Goal: Transaction & Acquisition: Subscribe to service/newsletter

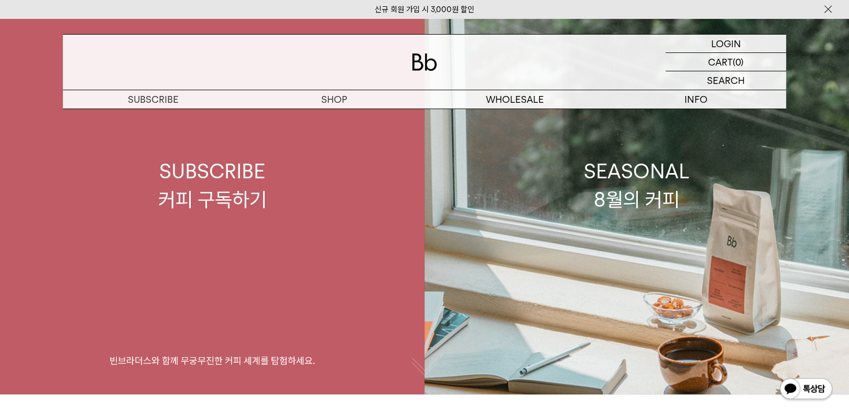
click at [224, 193] on div "SUBSCRIBE 커피 구독하기" at bounding box center [212, 185] width 109 height 56
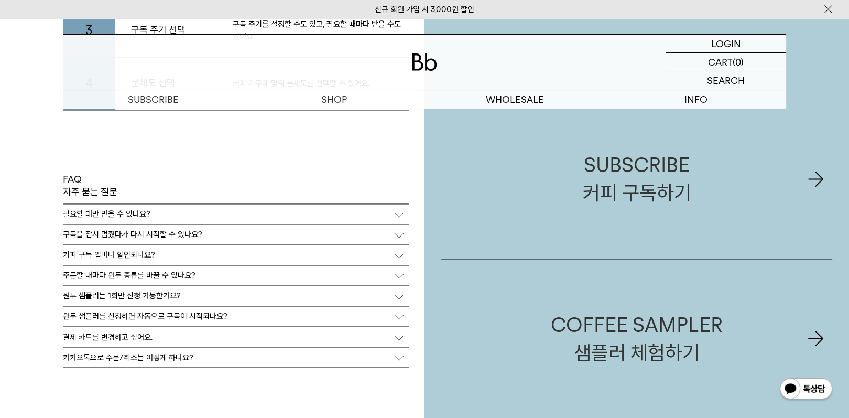
scroll to position [2349, 0]
click at [155, 251] on div "커피 구독 얼마나 할인되나요?" at bounding box center [236, 256] width 346 height 20
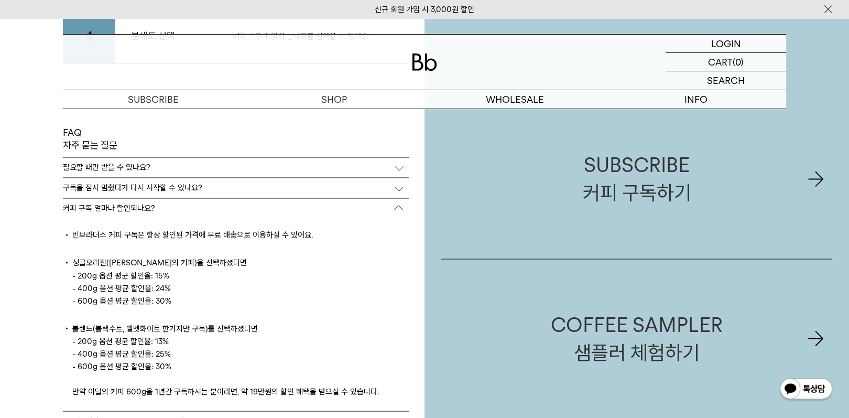
scroll to position [2379, 0]
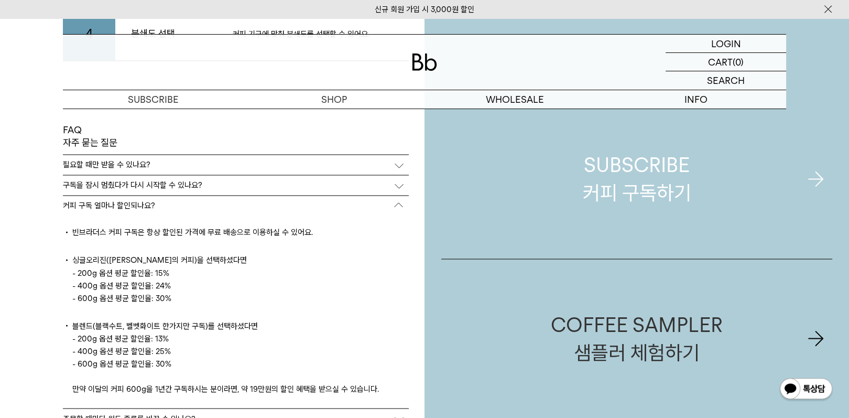
click at [692, 199] on link "SUBSCRIBE 커피 구독하기" at bounding box center [637, 179] width 391 height 159
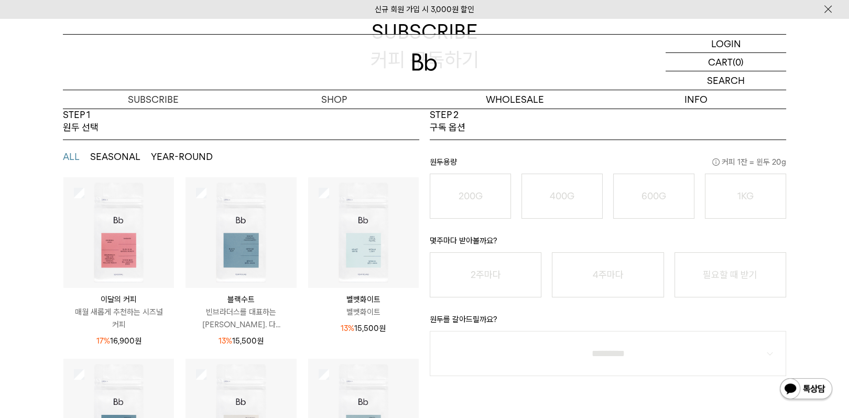
scroll to position [42, 0]
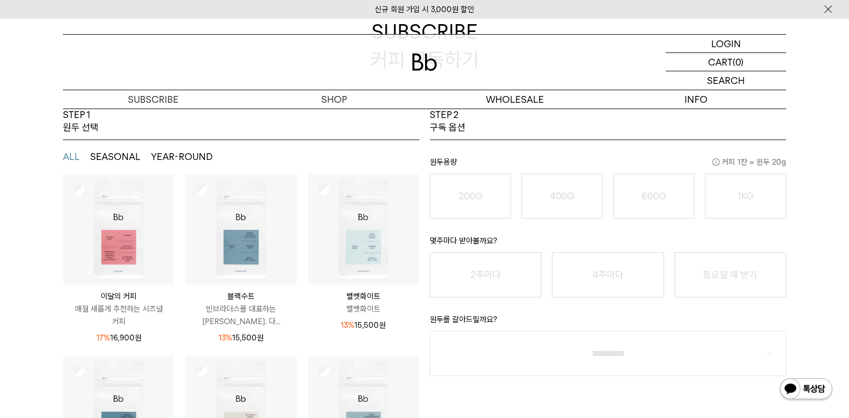
click at [115, 202] on img at bounding box center [118, 229] width 111 height 111
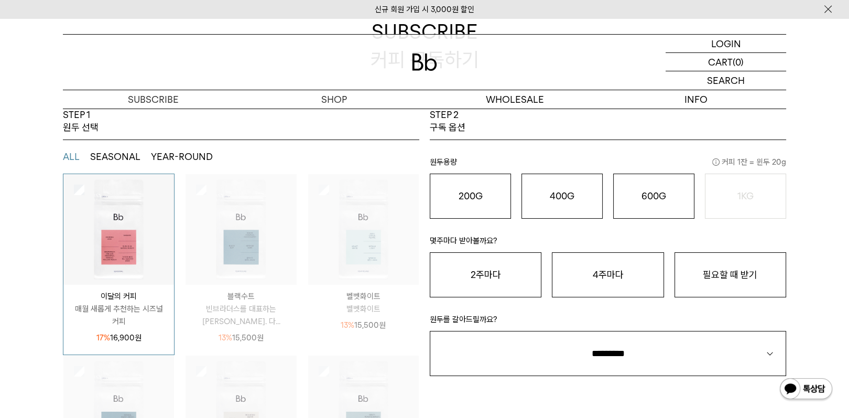
click at [115, 202] on img at bounding box center [118, 229] width 111 height 111
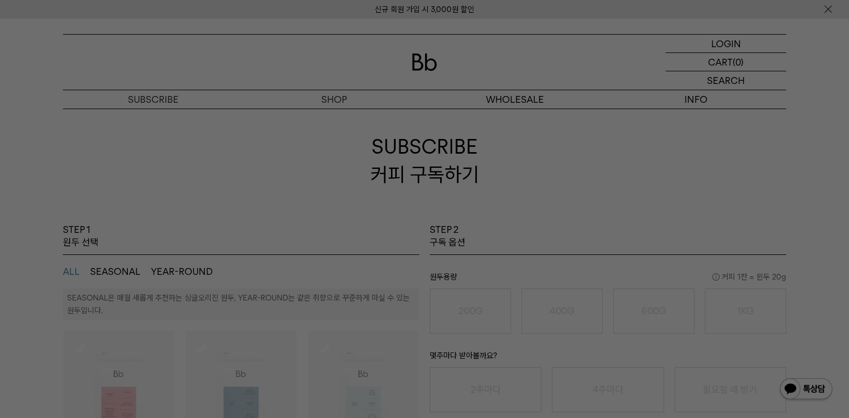
scroll to position [0, 0]
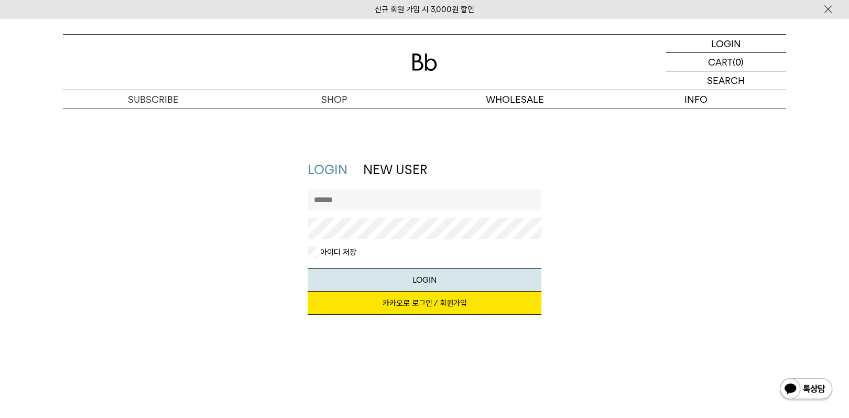
click at [526, 308] on link "카카오로 로그인 / 회원가입" at bounding box center [425, 303] width 234 height 23
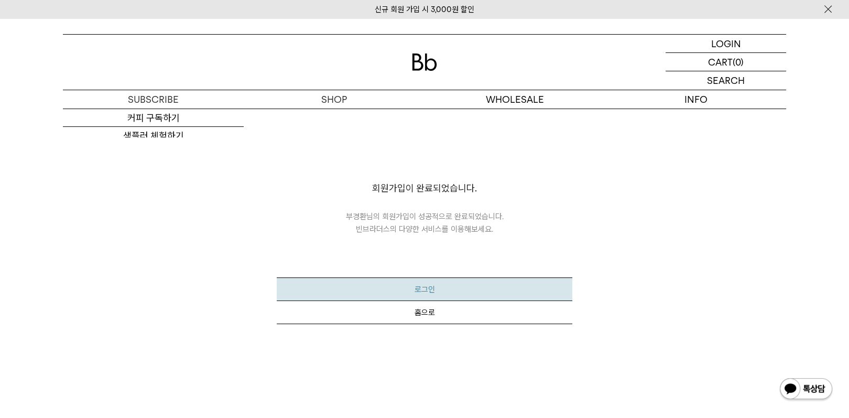
click at [416, 291] on button "로그인" at bounding box center [424, 289] width 295 height 24
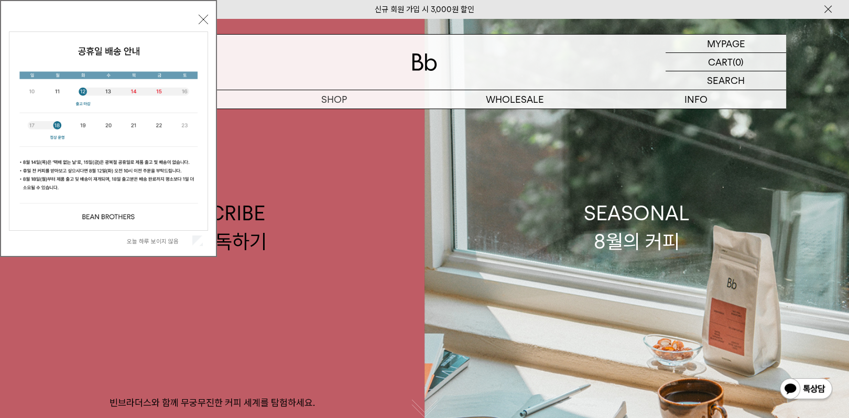
click at [198, 235] on div "오늘 하루 보이지 않음" at bounding box center [108, 241] width 199 height 20
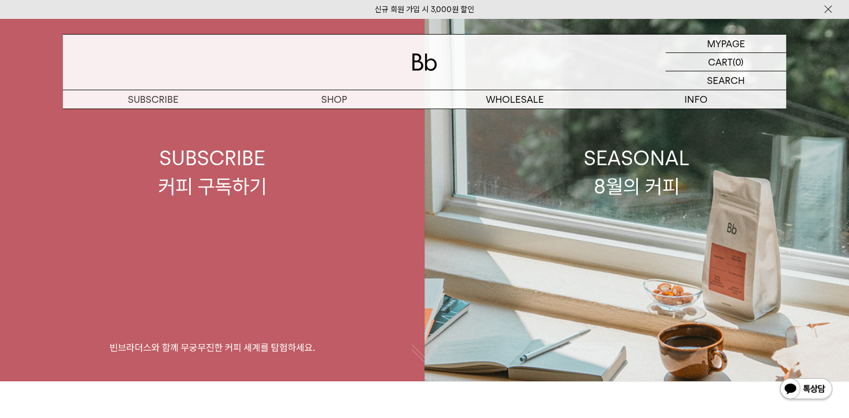
scroll to position [84, 0]
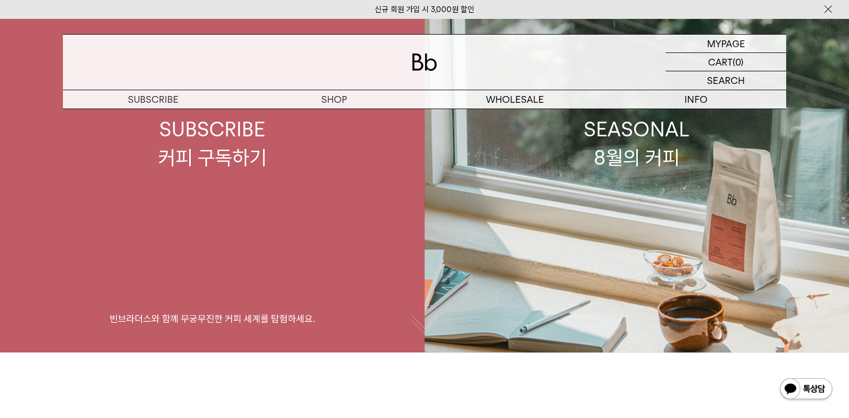
click at [215, 176] on link "SUBSCRIBE 커피 구독하기 빈브라더스와 함께 무궁무진한 커피 세계를 탐험하세요." at bounding box center [212, 143] width 425 height 418
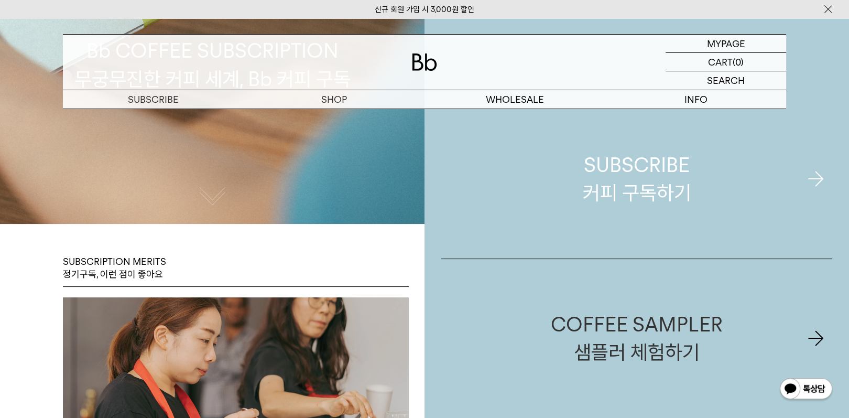
scroll to position [294, 0]
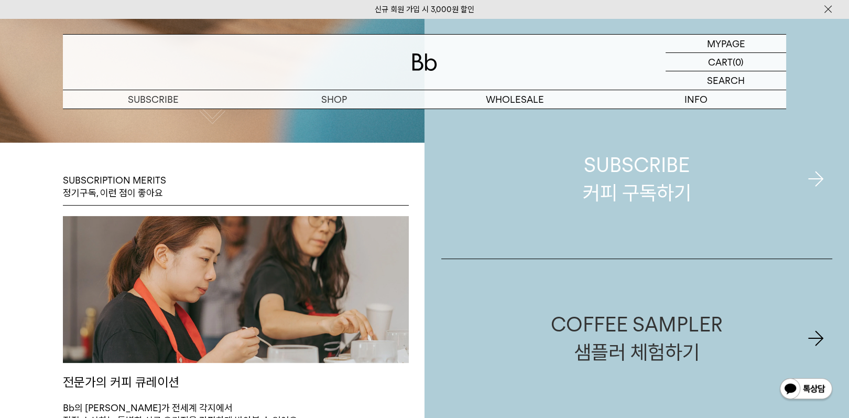
click at [584, 167] on div "SUBSCRIBE 커피 구독하기" at bounding box center [637, 179] width 109 height 56
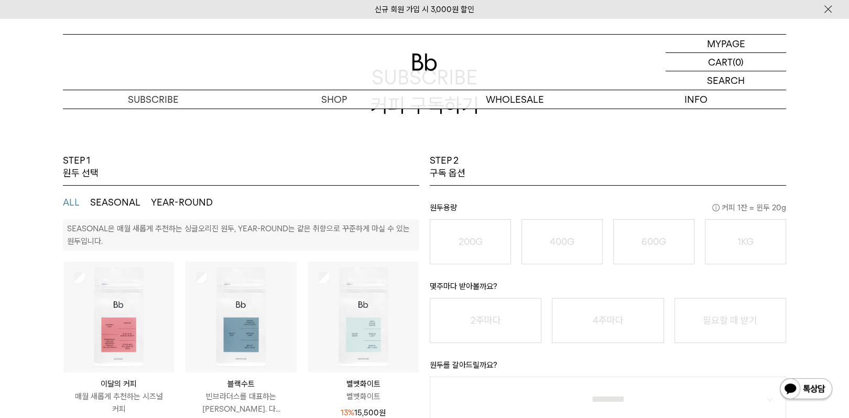
scroll to position [84, 0]
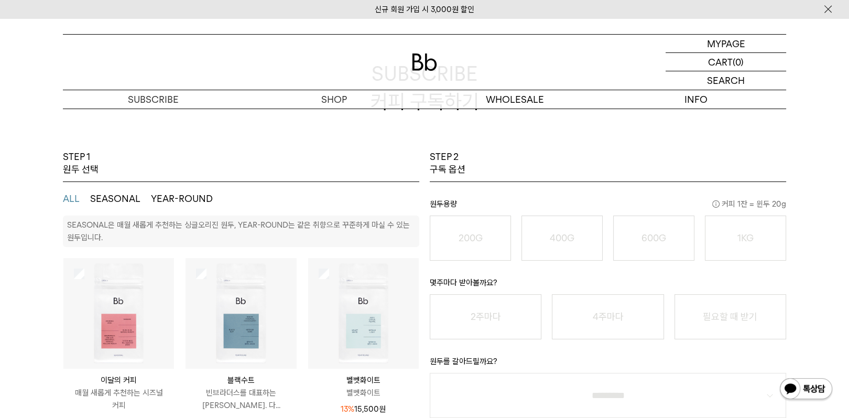
click at [121, 202] on button "SEASONAL" at bounding box center [115, 198] width 50 height 13
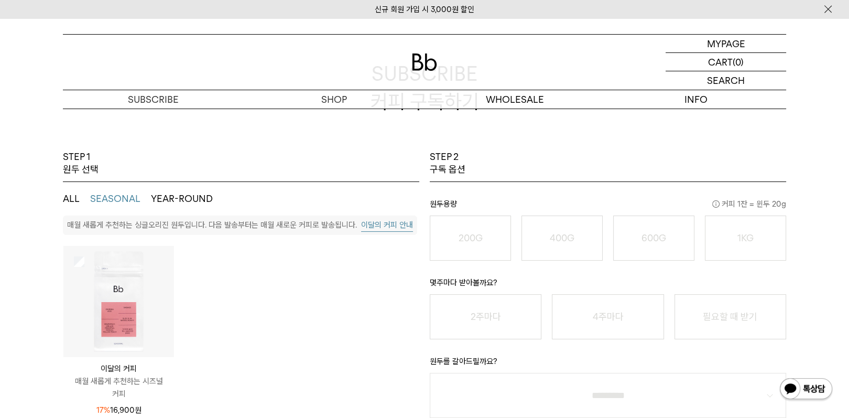
drag, startPoint x: 69, startPoint y: 197, endPoint x: 134, endPoint y: 196, distance: 65.6
click at [70, 197] on button "ALL" at bounding box center [71, 198] width 17 height 13
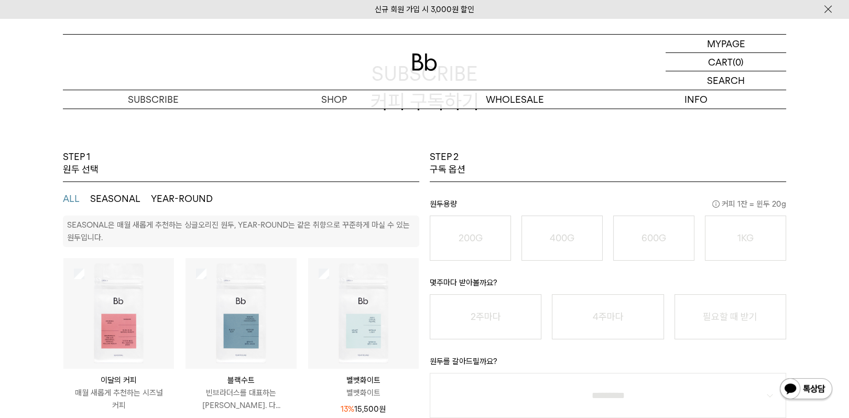
click at [214, 200] on ul "ALL SEASONAL YEAR-ROUND" at bounding box center [241, 199] width 357 height 34
click at [202, 196] on button "YEAR-ROUND" at bounding box center [182, 198] width 62 height 13
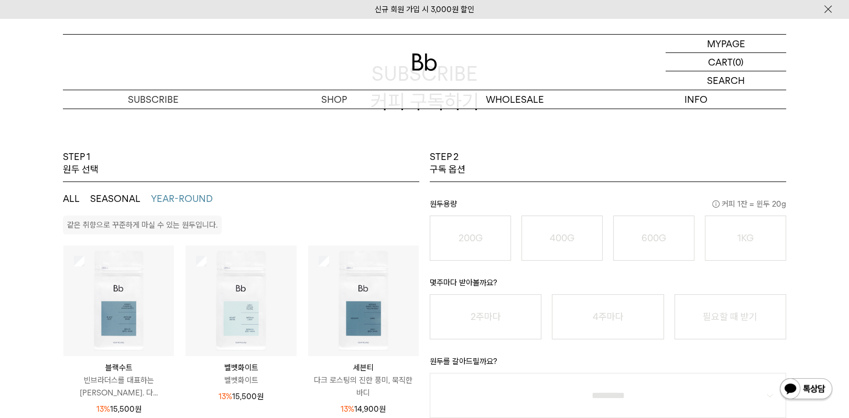
click at [69, 196] on button "ALL" at bounding box center [71, 198] width 17 height 13
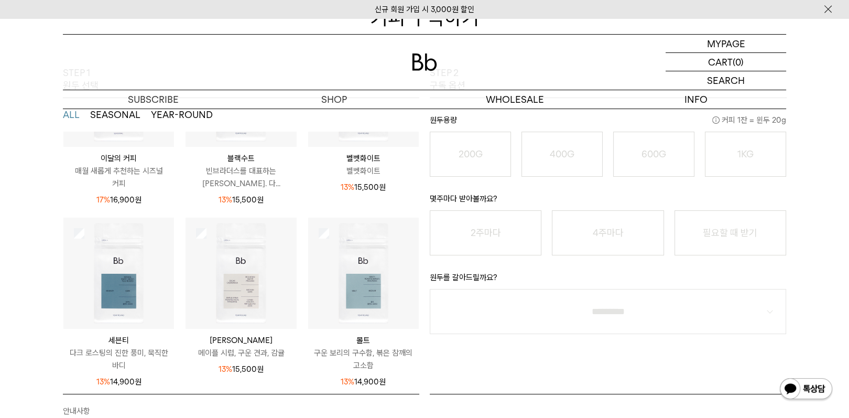
scroll to position [138, 0]
click at [102, 274] on img at bounding box center [118, 272] width 111 height 111
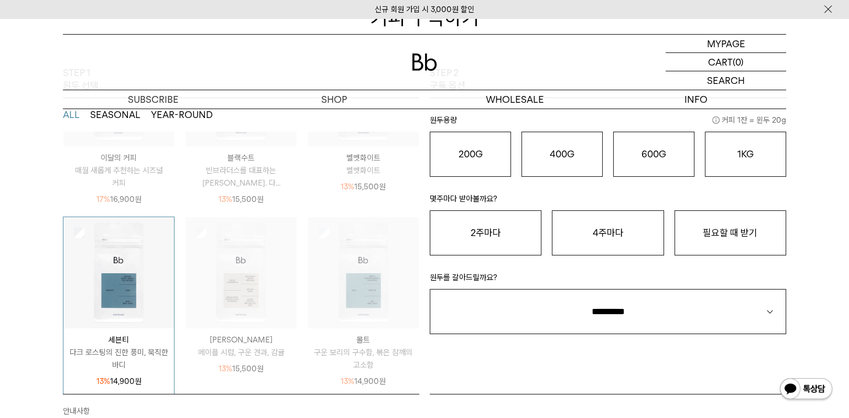
click at [106, 269] on img at bounding box center [118, 272] width 111 height 111
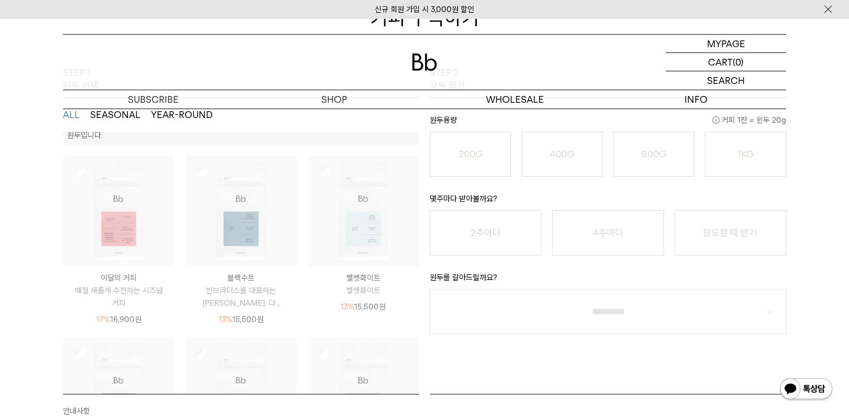
scroll to position [13, 0]
click at [138, 240] on img at bounding box center [118, 217] width 111 height 111
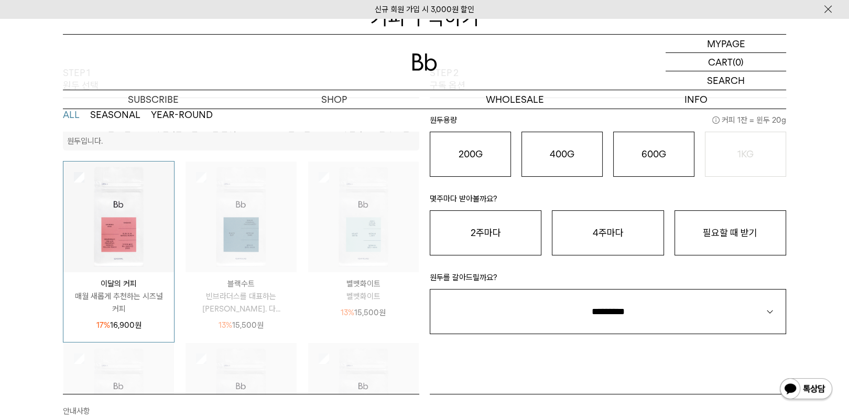
click at [142, 237] on img at bounding box center [118, 217] width 111 height 111
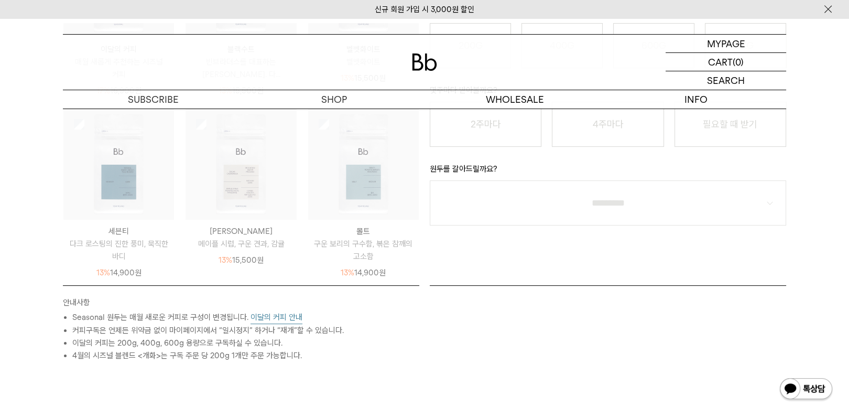
scroll to position [378, 0]
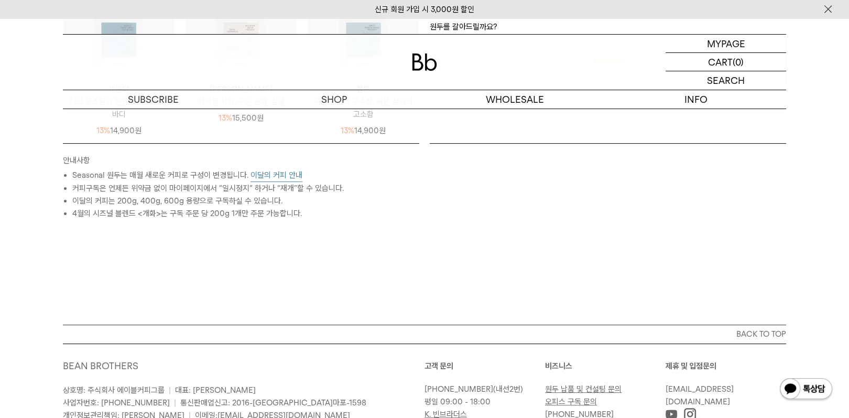
drag, startPoint x: 187, startPoint y: 194, endPoint x: 185, endPoint y: 214, distance: 20.1
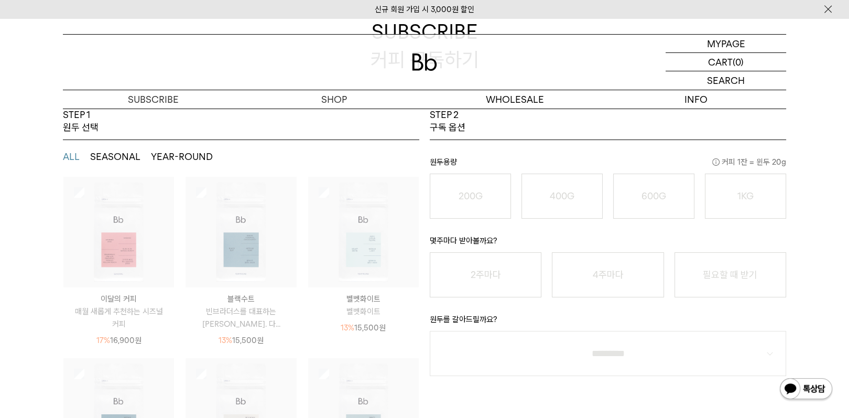
scroll to position [42, 0]
click at [239, 325] on p "빈브라더스를 대표하는 시그니처 블렌드. 다..." at bounding box center [241, 315] width 111 height 25
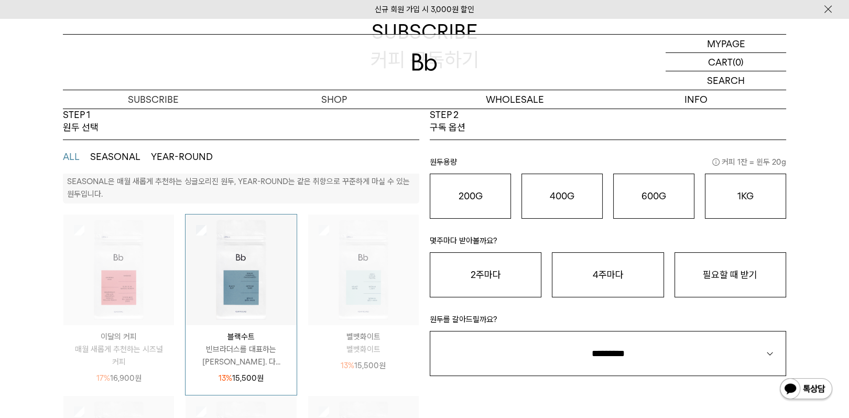
scroll to position [0, 0]
click at [239, 364] on p "빈브라더스를 대표하는 시그니처 블렌드. 다..." at bounding box center [241, 357] width 111 height 25
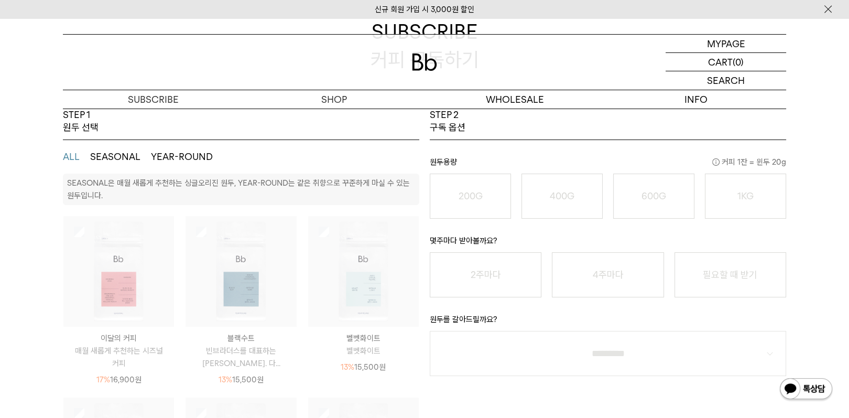
click at [242, 347] on p "빈브라더스를 대표하는 시그니처 블렌드. 다..." at bounding box center [241, 357] width 111 height 25
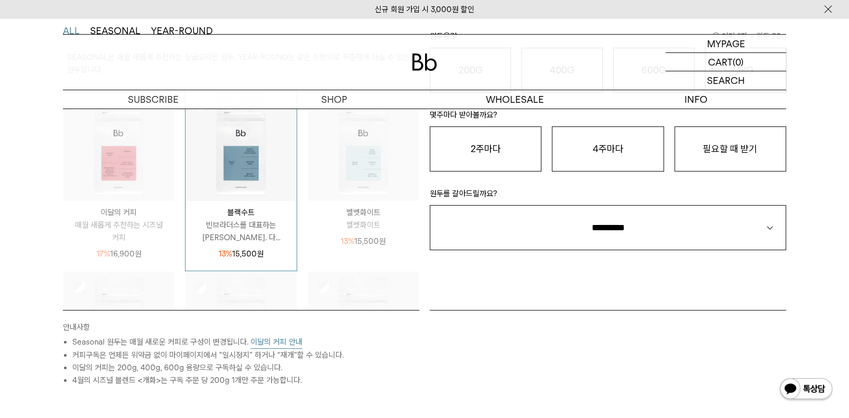
click at [264, 257] on div "13% 15,500 원" at bounding box center [241, 254] width 111 height 13
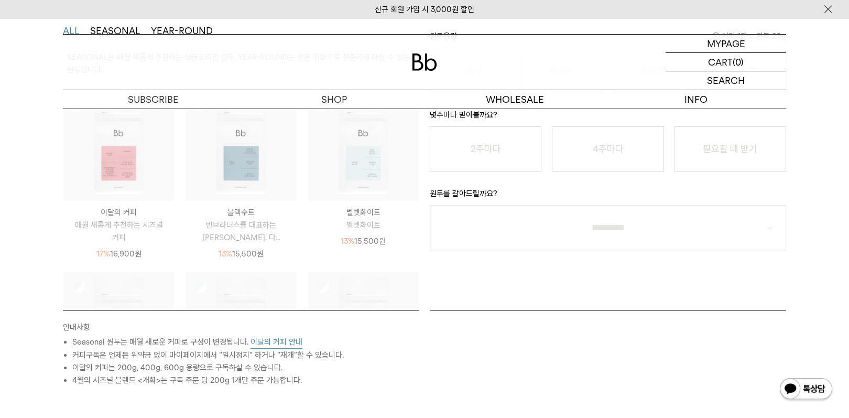
click at [133, 244] on div "17% 16,900 원" at bounding box center [118, 252] width 111 height 16
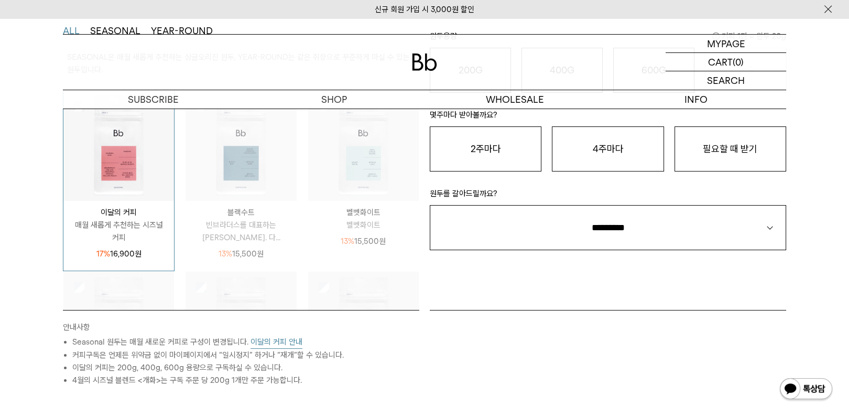
click at [133, 244] on div "17% 16,900 원" at bounding box center [118, 252] width 111 height 16
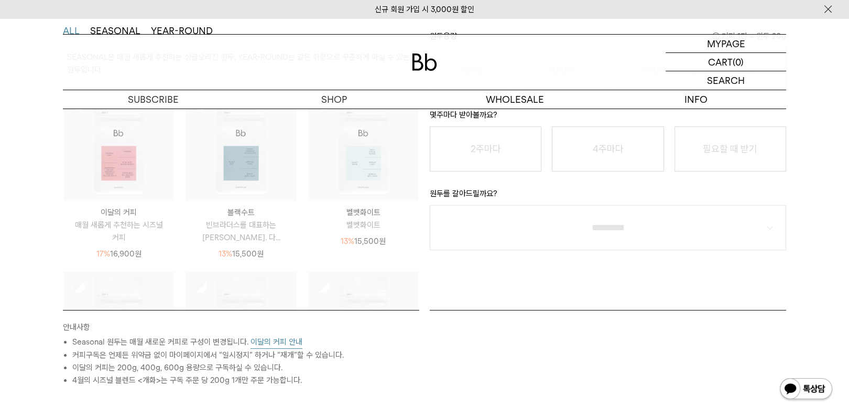
click at [291, 343] on button "이달의 커피 안내" at bounding box center [277, 342] width 52 height 13
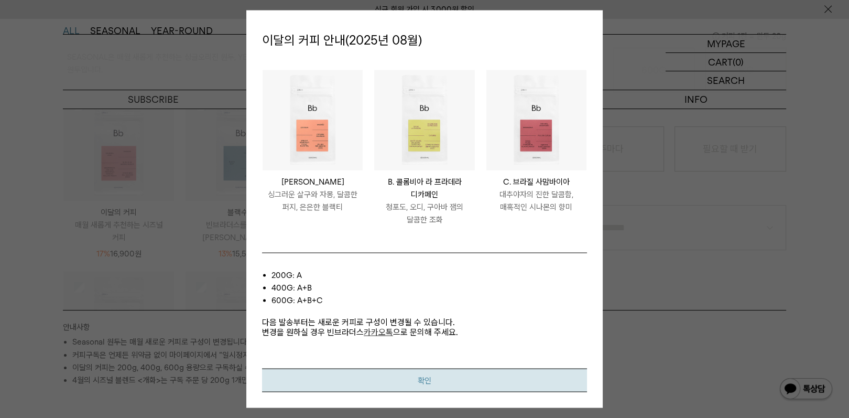
click at [363, 383] on button "확인" at bounding box center [424, 381] width 325 height 24
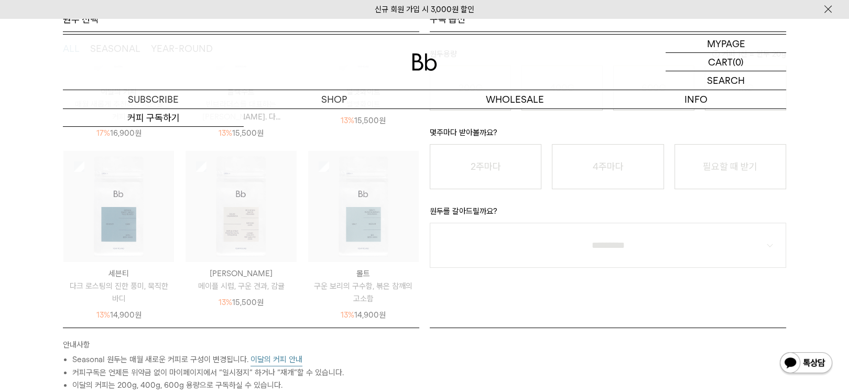
scroll to position [210, 0]
